Goal: Information Seeking & Learning: Learn about a topic

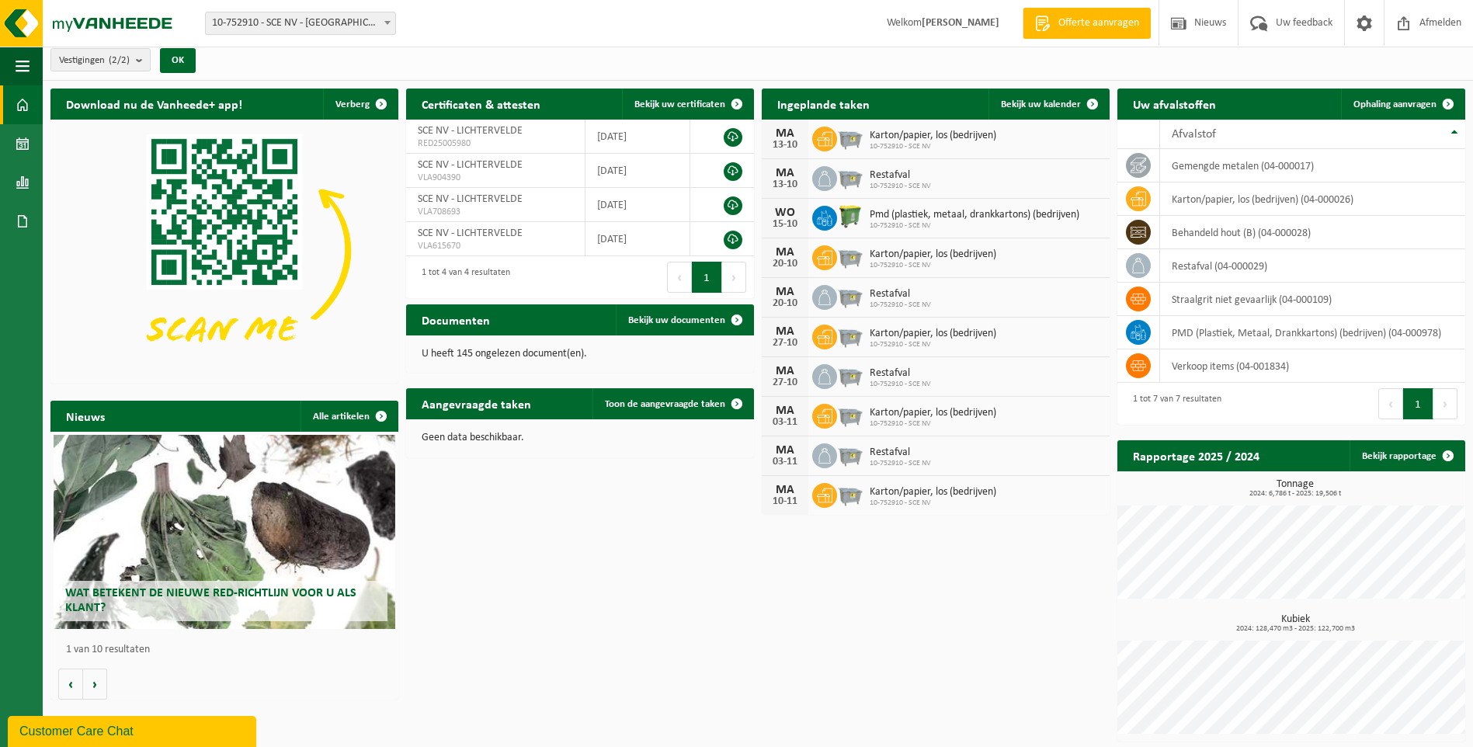
scroll to position [8, 0]
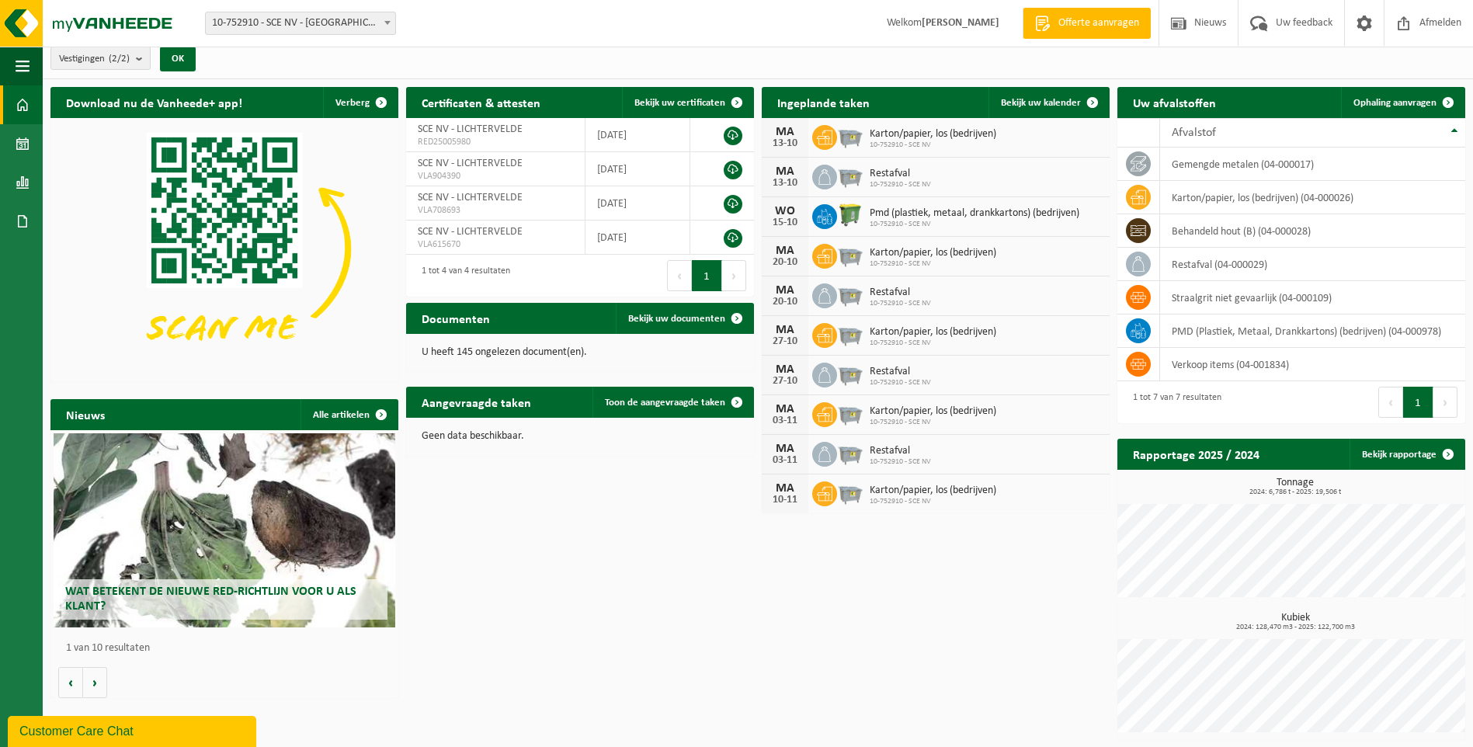
click at [185, 515] on div "Wat betekent de nieuwe RED-richtlijn voor u als klant?" at bounding box center [224, 530] width 341 height 194
